Goal: Task Accomplishment & Management: Manage account settings

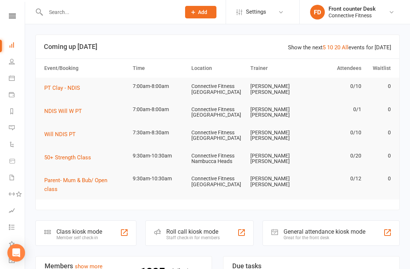
click at [67, 15] on input "text" at bounding box center [109, 12] width 132 height 10
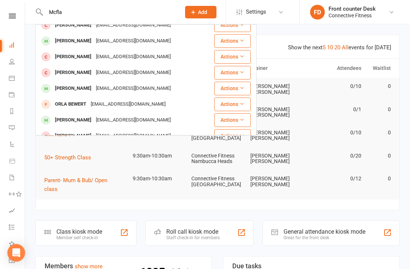
scroll to position [32, 0]
type input "Mcfla"
click at [123, 115] on div "[EMAIL_ADDRESS][DOMAIN_NAME]" at bounding box center [133, 120] width 79 height 11
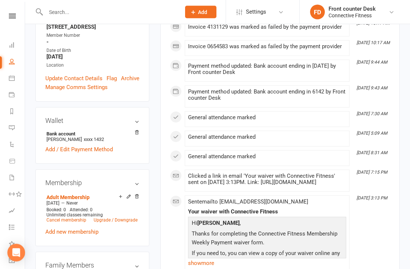
scroll to position [147, 0]
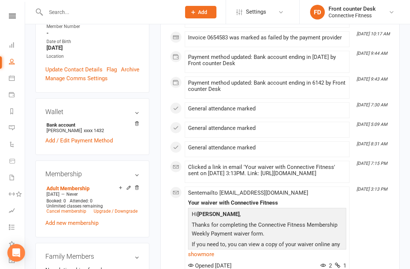
click at [103, 133] on span "xxxx 1432" at bounding box center [94, 131] width 20 height 6
click at [93, 128] on strong "Bank account" at bounding box center [90, 125] width 89 height 6
click at [72, 128] on strong "Bank account" at bounding box center [90, 125] width 89 height 6
click at [129, 116] on h3 "Wallet" at bounding box center [92, 111] width 94 height 7
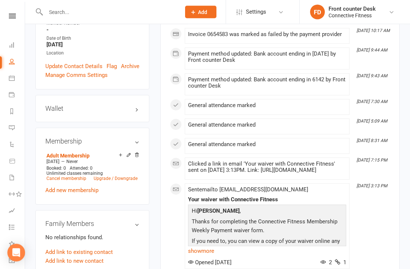
click at [135, 113] on h3 "Wallet" at bounding box center [92, 108] width 94 height 7
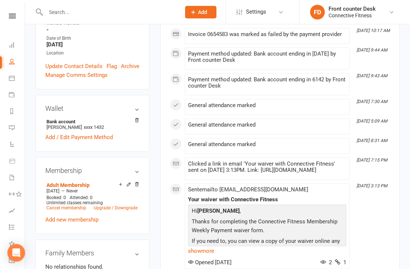
click at [84, 142] on link "Add / Edit Payment Method" at bounding box center [78, 137] width 67 height 9
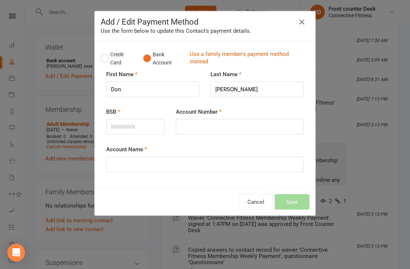
scroll to position [212, 0]
click at [104, 59] on button "Credit Card" at bounding box center [118, 59] width 35 height 22
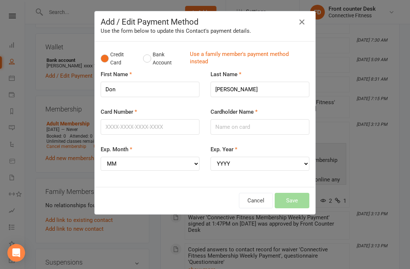
click at [305, 24] on icon "button" at bounding box center [301, 22] width 9 height 9
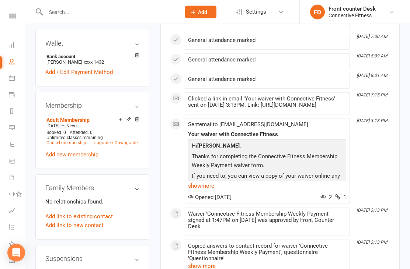
scroll to position [214, 0]
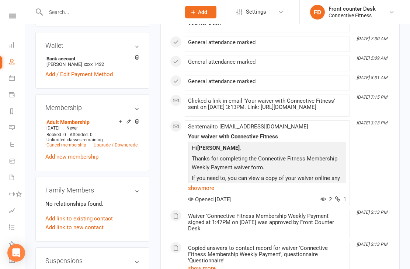
click at [60, 79] on link "Add / Edit Payment Method" at bounding box center [78, 74] width 67 height 9
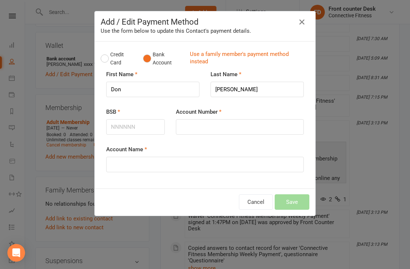
click at [305, 25] on icon "button" at bounding box center [301, 22] width 9 height 9
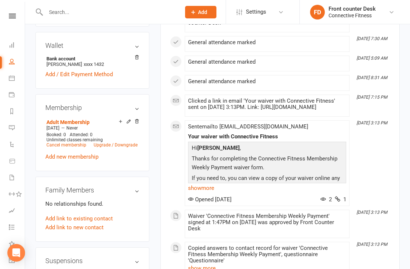
click at [61, 79] on link "Add / Edit Payment Method" at bounding box center [78, 74] width 67 height 9
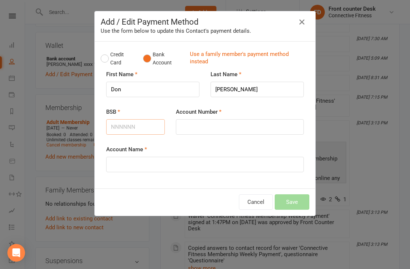
click at [143, 123] on input "BSB" at bounding box center [135, 126] width 59 height 15
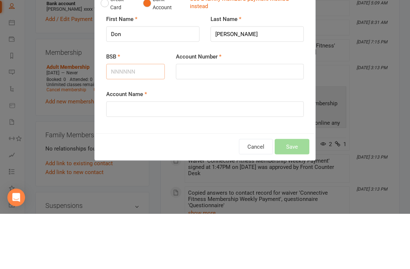
click at [144, 119] on input "BSB" at bounding box center [135, 126] width 59 height 15
type input "732501"
click at [222, 119] on input "Account Number" at bounding box center [240, 126] width 128 height 15
type input "561432"
click at [201, 157] on input "Account Name" at bounding box center [204, 164] width 197 height 15
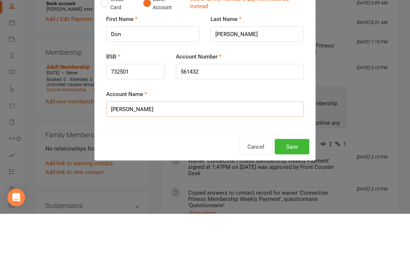
type input "[PERSON_NAME]"
click at [318, 135] on div "Add / Edit Payment Method Use the form below to update this Contact's payment d…" at bounding box center [205, 134] width 410 height 269
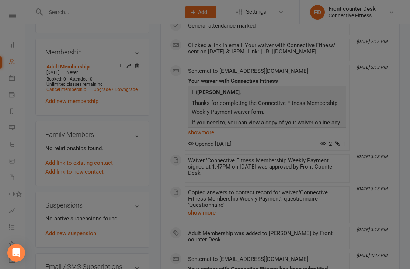
click at [345, 125] on div "Hi [PERSON_NAME] , Thanks for completing the Connective Fitness Membership Week…" at bounding box center [267, 112] width 158 height 52
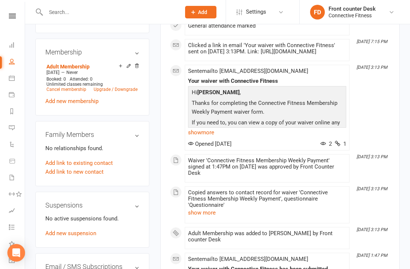
click at [95, 23] on link "Add / Edit Payment Method" at bounding box center [78, 18] width 67 height 9
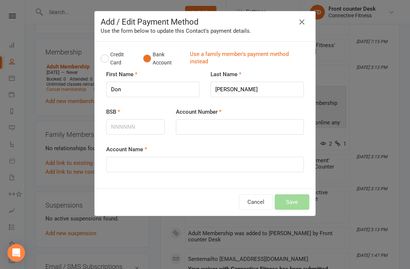
click at [261, 203] on button "Cancel" at bounding box center [256, 202] width 34 height 15
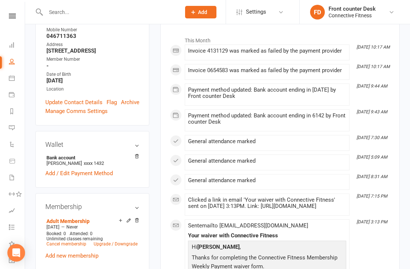
scroll to position [118, 0]
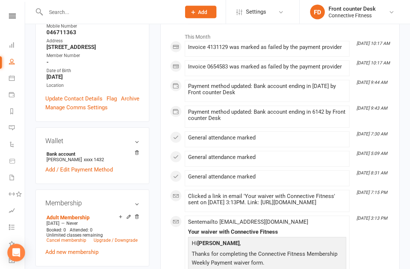
click at [91, 175] on link "Add / Edit Payment Method" at bounding box center [78, 170] width 67 height 9
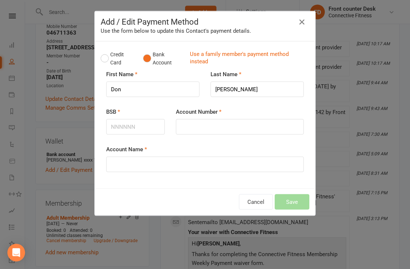
scroll to position [118, 0]
click at [137, 126] on input "BSB" at bounding box center [135, 126] width 59 height 15
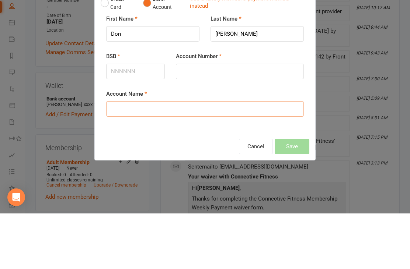
click at [187, 157] on input "Account Name" at bounding box center [204, 164] width 197 height 15
click at [198, 119] on input "Account Number" at bounding box center [240, 126] width 128 height 15
click at [215, 157] on input "Account Name" at bounding box center [204, 164] width 197 height 15
click at [147, 119] on input "BSB" at bounding box center [135, 126] width 59 height 15
type input "732501"
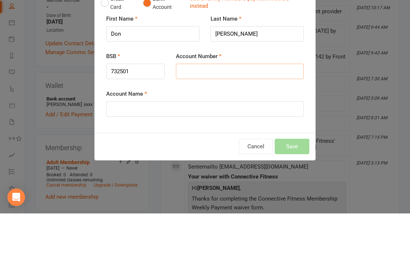
click at [235, 119] on input "Account Number" at bounding box center [240, 126] width 128 height 15
type input "561432"
click at [163, 157] on input "Account Name" at bounding box center [204, 164] width 197 height 15
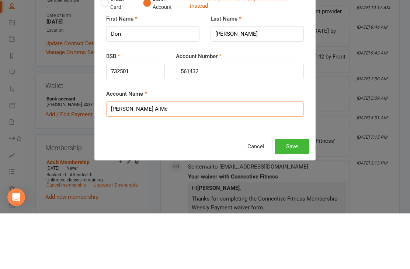
click at [174, 157] on input "[PERSON_NAME] A Mc" at bounding box center [204, 164] width 197 height 15
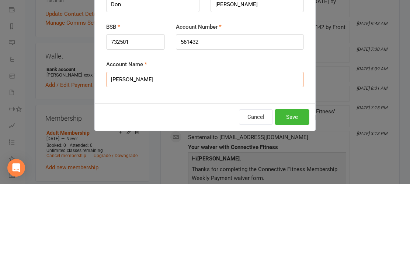
type input "[PERSON_NAME]"
click at [297, 195] on button "Save" at bounding box center [292, 202] width 35 height 15
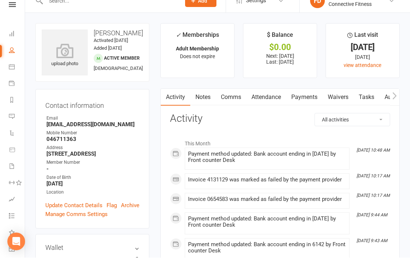
scroll to position [13, 0]
